Goal: Task Accomplishment & Management: Manage account settings

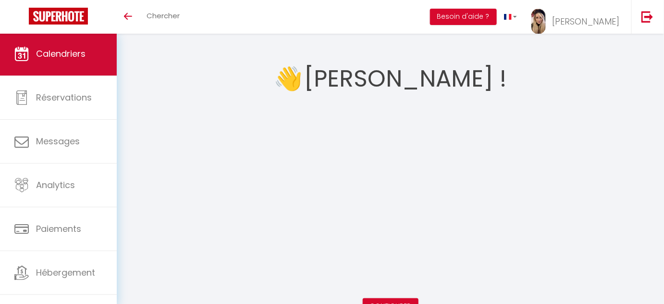
click at [53, 56] on span "Calendriers" at bounding box center [61, 54] width 50 height 12
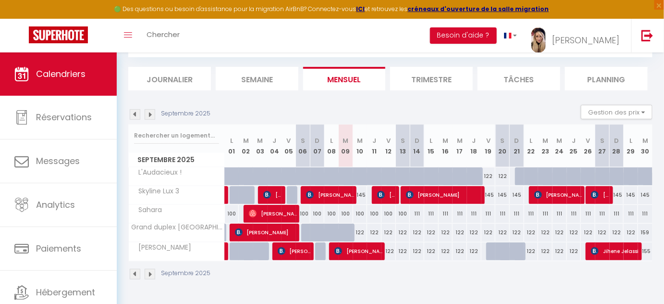
scroll to position [52, 0]
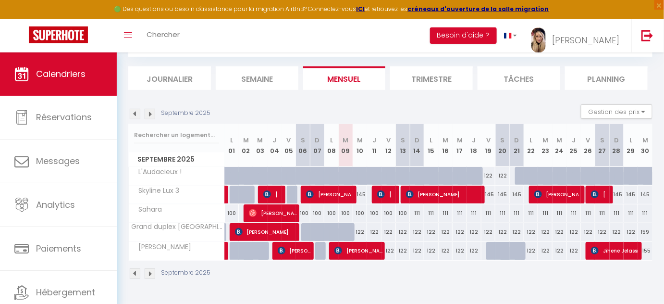
click at [135, 113] on img at bounding box center [135, 114] width 11 height 11
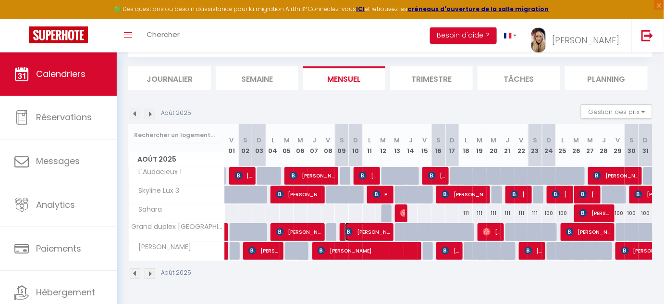
click at [369, 229] on span "[PERSON_NAME][DATE]" at bounding box center [368, 232] width 47 height 18
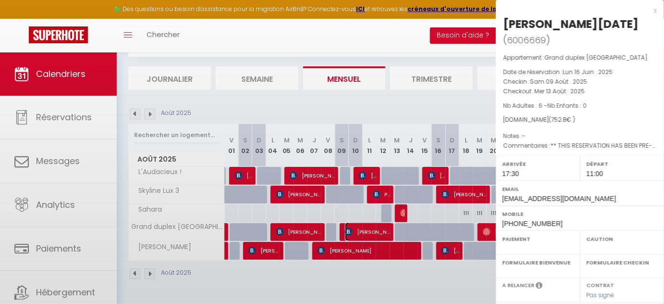
select select "OK"
select select "KO"
select select "1"
select select "0"
select select "1"
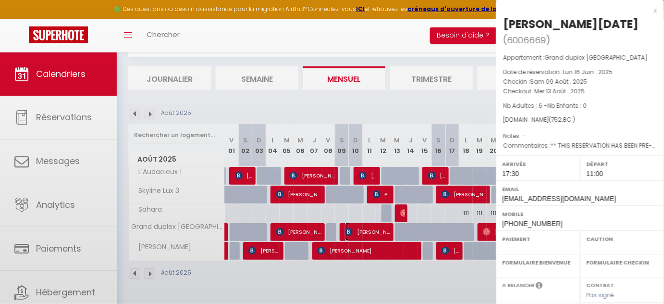
select select
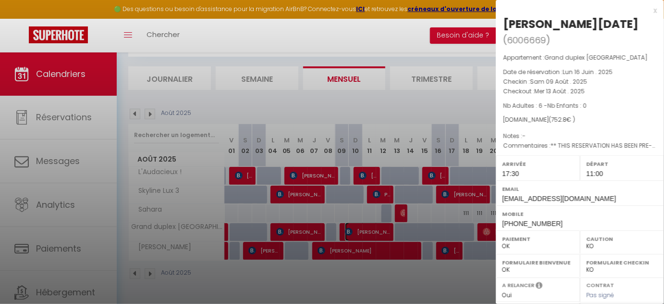
scroll to position [142, 0]
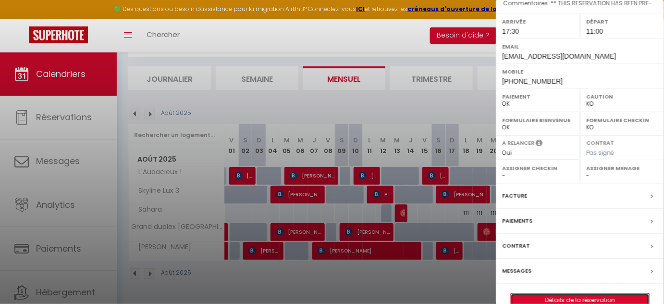
click at [575, 294] on link "Détails de la réservation" at bounding box center [580, 300] width 138 height 13
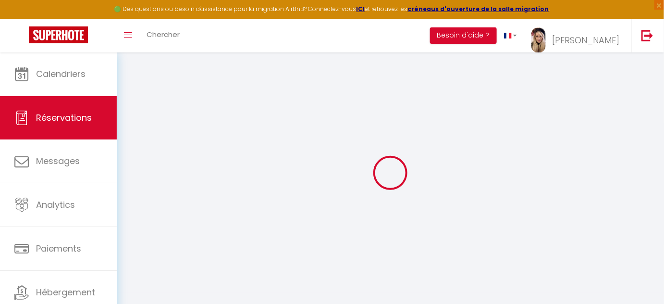
select select
checkbox input "false"
select select
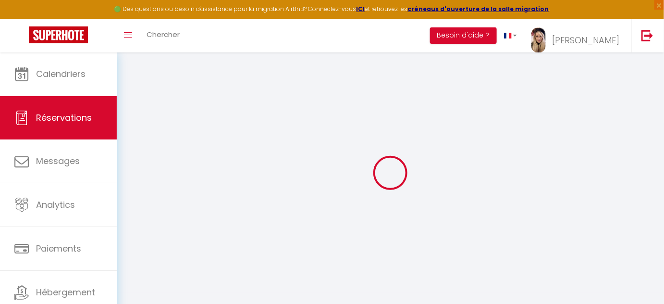
checkbox input "false"
select select
checkbox input "false"
type textarea "** THIS RESERVATION HAS BEEN PRE-PAID ** Approximate time of arrival: between 1…"
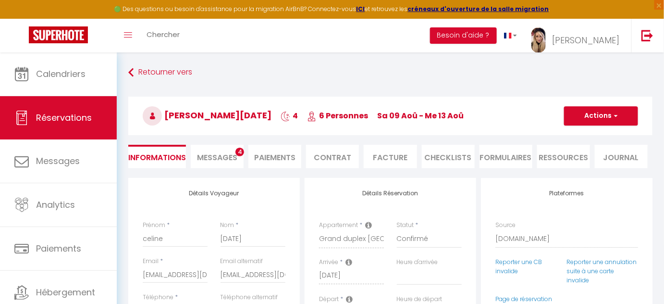
type input "85"
type input "31.8"
select select
checkbox input "false"
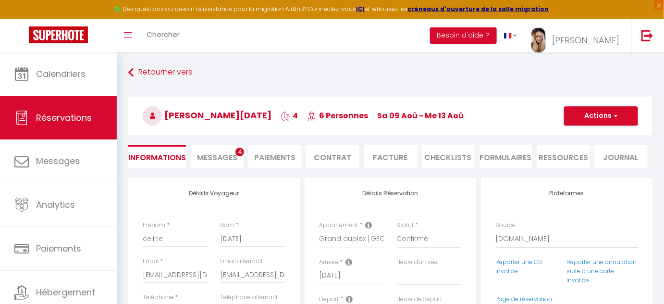
select select "17:30"
select select "11:00"
click at [390, 160] on li "Facture" at bounding box center [390, 157] width 53 height 24
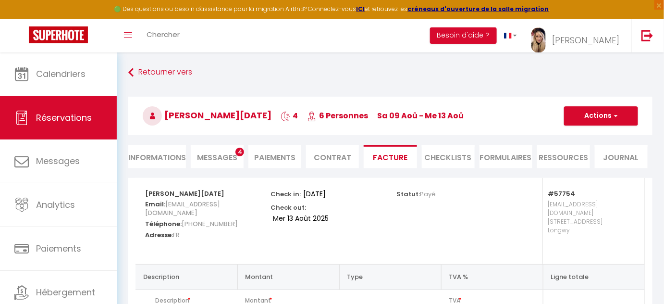
click at [397, 156] on li "Facture" at bounding box center [390, 157] width 53 height 24
click at [615, 117] on span "button" at bounding box center [615, 116] width 6 height 9
click at [604, 152] on link "Aperçu et éditer" at bounding box center [594, 149] width 81 height 13
click at [607, 113] on button "Actions" at bounding box center [601, 115] width 74 height 19
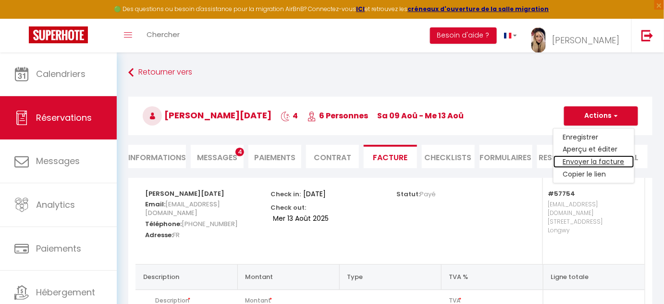
click at [604, 162] on link "Envoyer la facture" at bounding box center [594, 162] width 81 height 13
type input "[EMAIL_ADDRESS][DOMAIN_NAME]"
select select "fr"
type input "Votre facture 6006669 - Grand duplex [GEOGRAPHIC_DATA]"
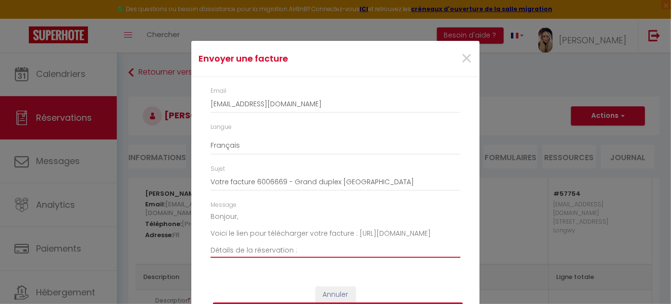
click at [232, 216] on textarea "Bonjour, Voici le lien pour télécharger votre facture : [URL][DOMAIN_NAME] Déta…" at bounding box center [336, 233] width 250 height 49
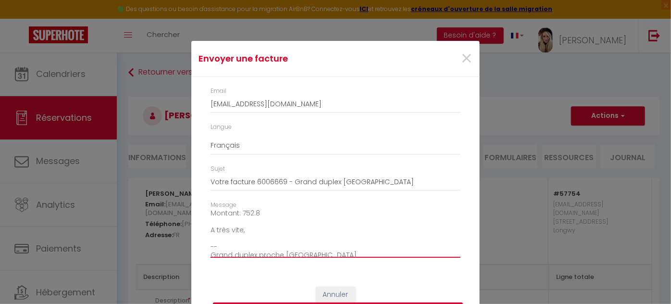
scroll to position [109, 0]
type textarea "Bonjour chère [PERSON_NAME][DATE], Voici le lien pour télécharger votre facture…"
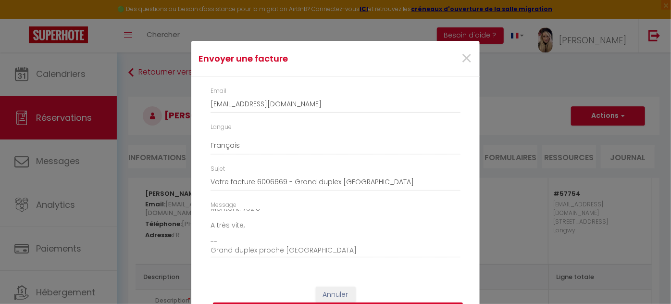
scroll to position [26, 0]
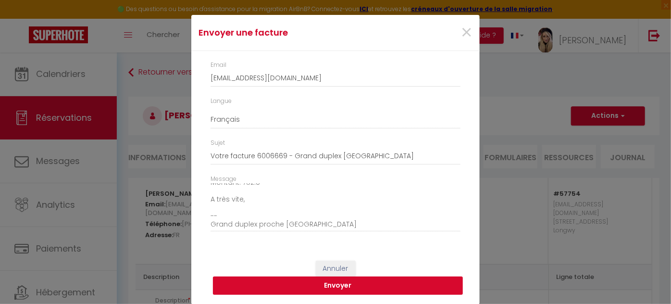
click at [336, 284] on button "Envoyer" at bounding box center [338, 285] width 250 height 18
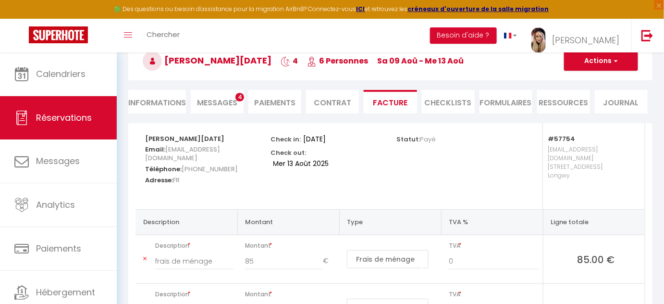
scroll to position [55, 0]
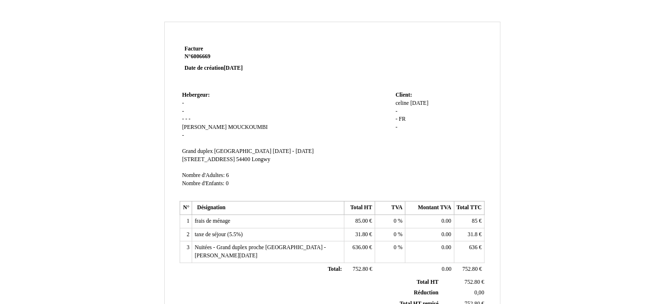
click at [185, 109] on td "Hebergeur: Hebergeur: - - - - - [PERSON_NAME] MOUCKOUMBI - SIRET Grand duplex […" at bounding box center [286, 144] width 213 height 110
click at [186, 119] on span "-" at bounding box center [187, 119] width 2 height 6
click at [186, 102] on td "Hebergeur: Hebergeur: - - - - - [PERSON_NAME] MOUCKOUMBI - SIRET Grand duplex […" at bounding box center [286, 144] width 213 height 110
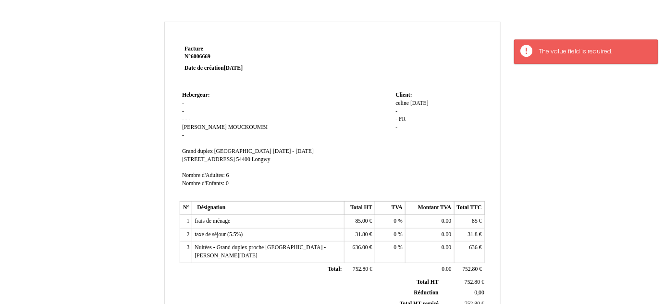
click at [186, 102] on td "Hebergeur: Hebergeur: - - - - - [PERSON_NAME] MOUCKOUMBI - SIRET Grand duplex […" at bounding box center [286, 144] width 213 height 110
click at [183, 103] on span "-" at bounding box center [183, 103] width 2 height 6
click at [397, 101] on span "celine" at bounding box center [402, 103] width 13 height 6
click at [400, 103] on input "celine" at bounding box center [451, 105] width 111 height 10
type input "Celine"
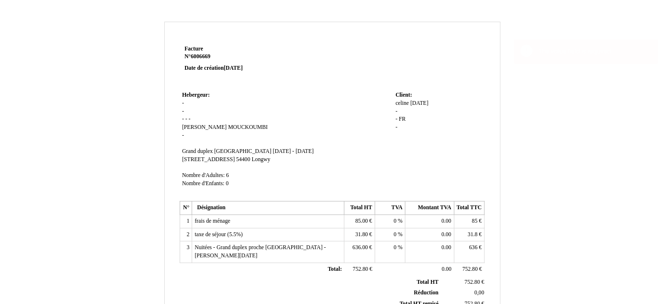
click at [413, 112] on div "celine celine toussaint toussaint - - FR FR -" at bounding box center [439, 120] width 87 height 40
click at [414, 102] on span "[DATE]" at bounding box center [421, 103] width 18 height 6
click at [415, 108] on input "[DATE]" at bounding box center [451, 113] width 111 height 10
type input "Toussaint"
click at [408, 148] on td "Client: Client: Celine Celine toussaint toussaint - - FR FR -" at bounding box center [438, 144] width 91 height 110
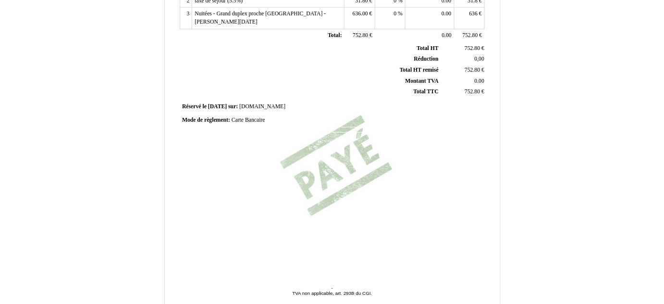
scroll to position [275, 0]
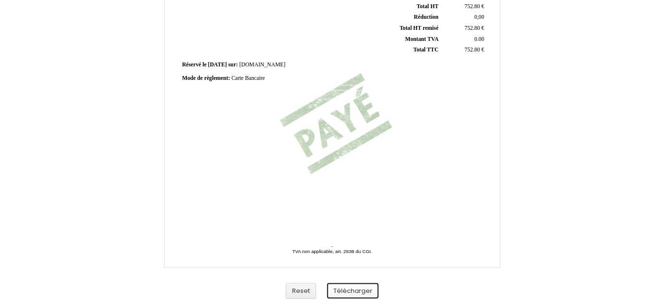
click at [360, 289] on button "Télécharger" at bounding box center [352, 291] width 51 height 16
